Goal: Information Seeking & Learning: Learn about a topic

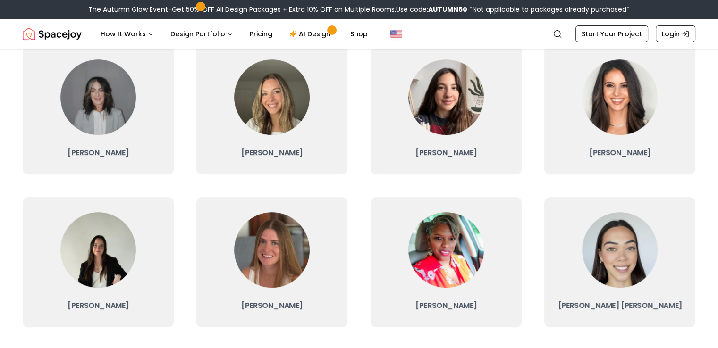
scroll to position [261, 0]
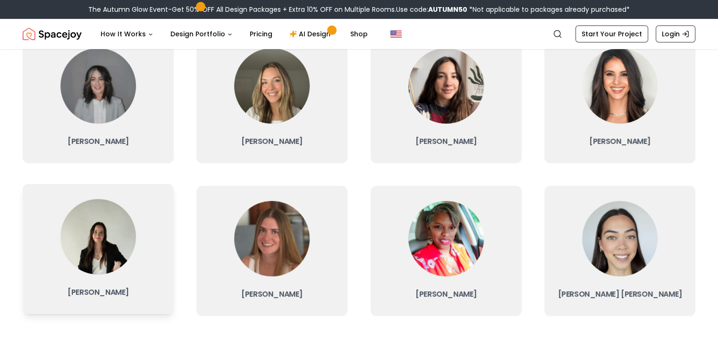
click at [109, 295] on h3 "[PERSON_NAME]" at bounding box center [98, 292] width 136 height 13
click at [89, 293] on h3 "[PERSON_NAME]" at bounding box center [98, 292] width 136 height 13
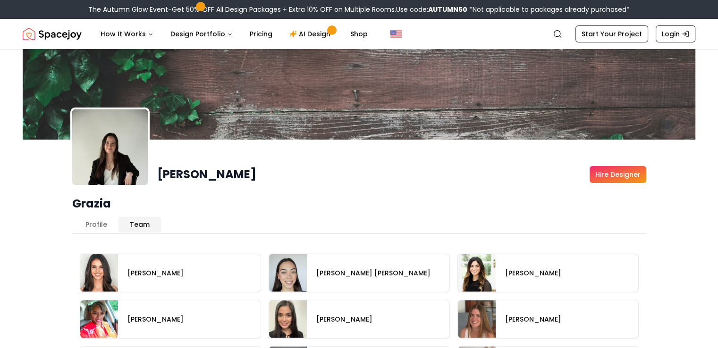
click at [141, 217] on button "Team" at bounding box center [139, 224] width 42 height 15
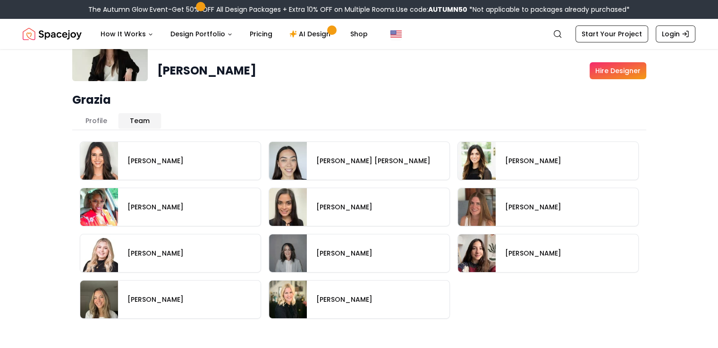
scroll to position [107, 0]
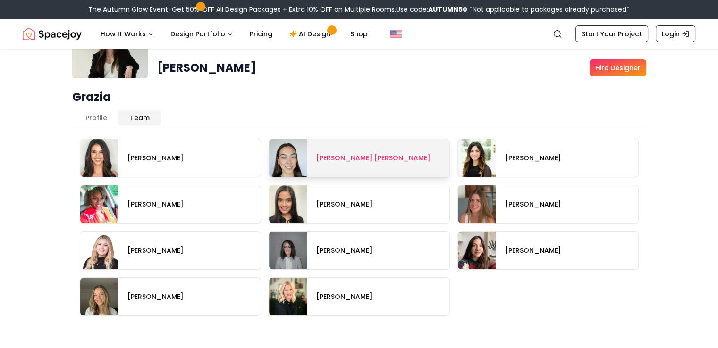
click at [285, 153] on span at bounding box center [359, 158] width 180 height 38
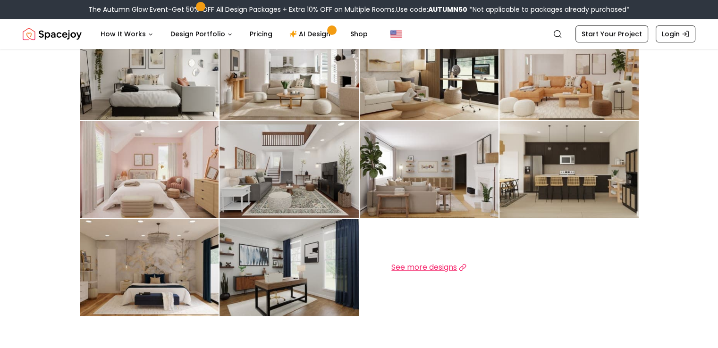
scroll to position [251, 0]
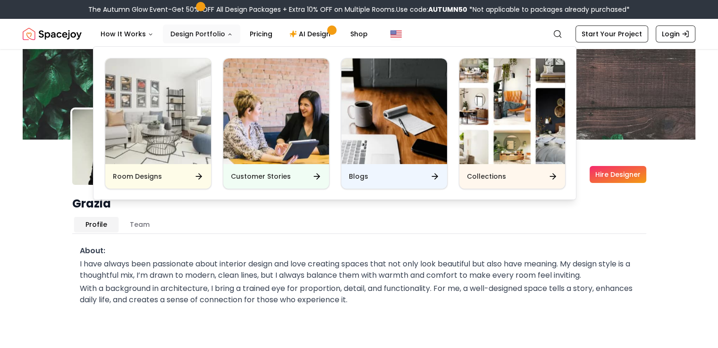
click at [201, 40] on button "Design Portfolio" at bounding box center [201, 34] width 77 height 19
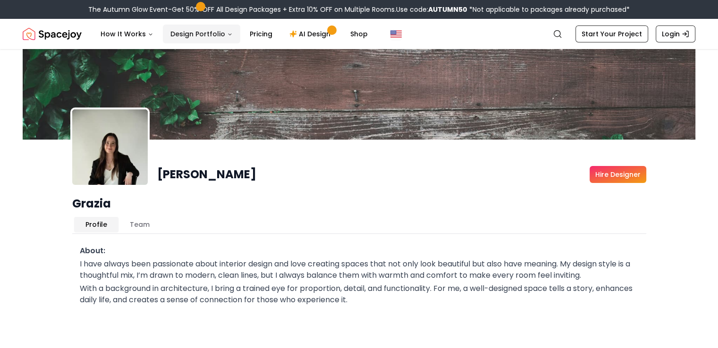
click at [201, 40] on button "Design Portfolio" at bounding box center [201, 34] width 77 height 19
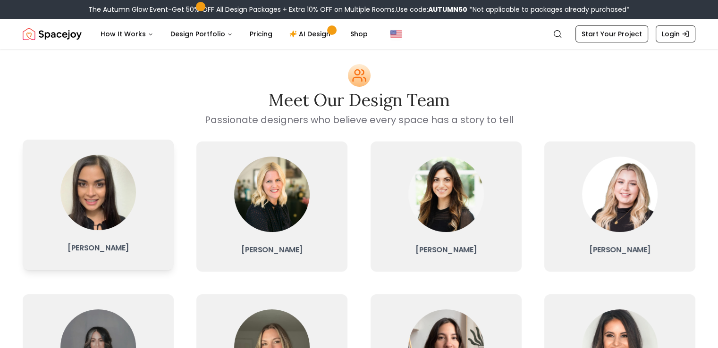
click at [98, 248] on h3 "[PERSON_NAME]" at bounding box center [98, 248] width 136 height 13
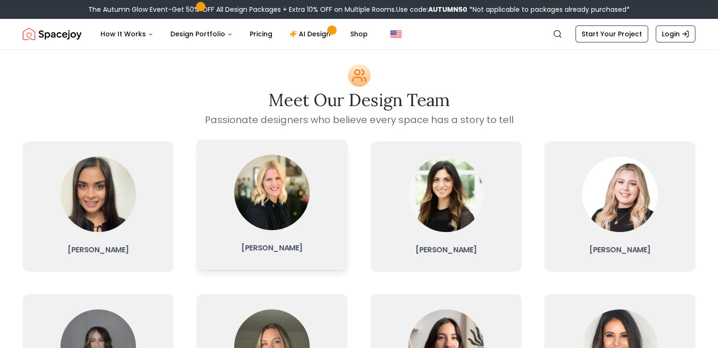
click at [284, 250] on h3 "[PERSON_NAME]" at bounding box center [272, 248] width 136 height 13
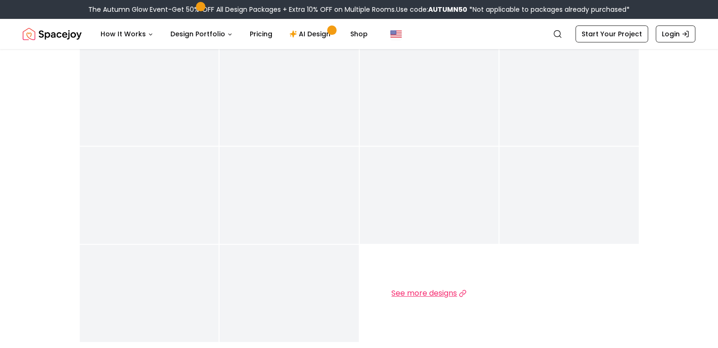
scroll to position [318, 0]
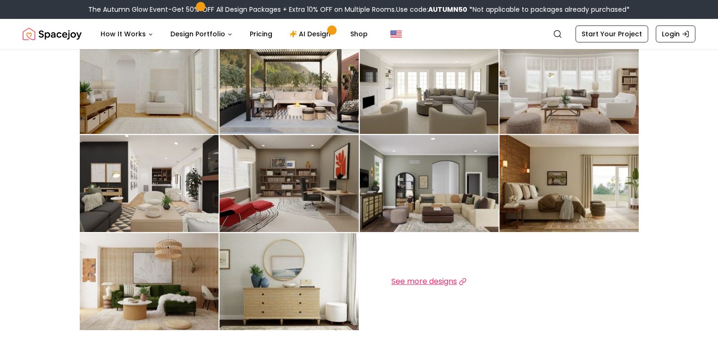
click at [415, 276] on span "See more designs" at bounding box center [424, 281] width 66 height 11
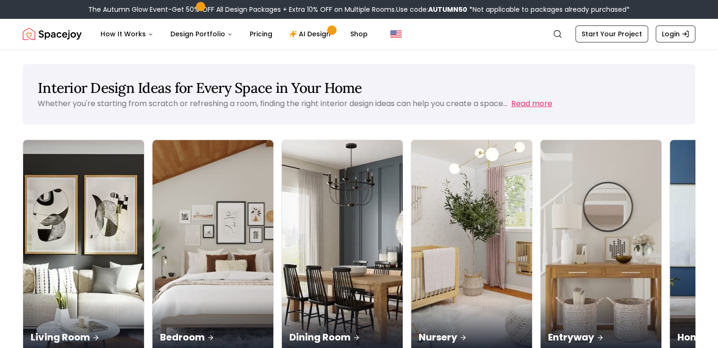
click at [530, 101] on button "Read more" at bounding box center [531, 103] width 41 height 11
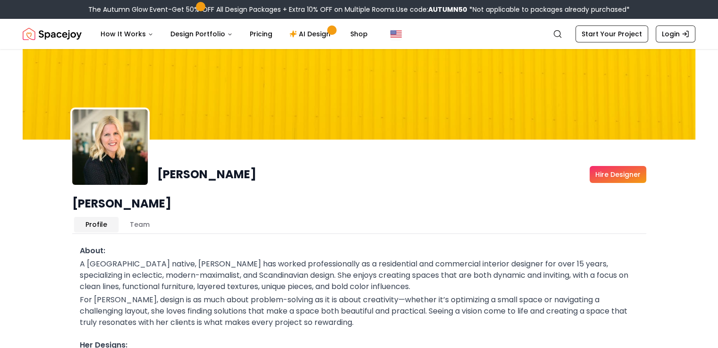
click at [56, 27] on img "Spacejoy" at bounding box center [52, 34] width 59 height 19
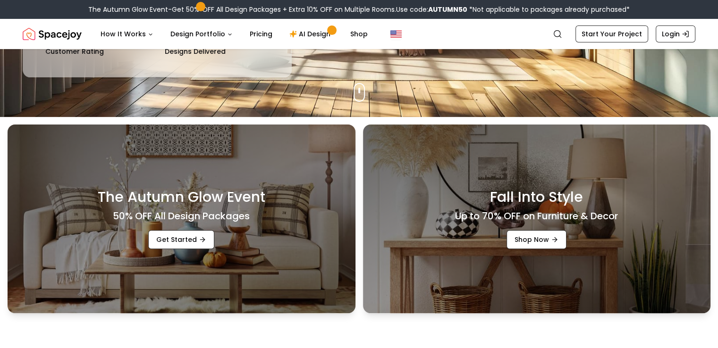
scroll to position [178, 0]
